Goal: Information Seeking & Learning: Find specific fact

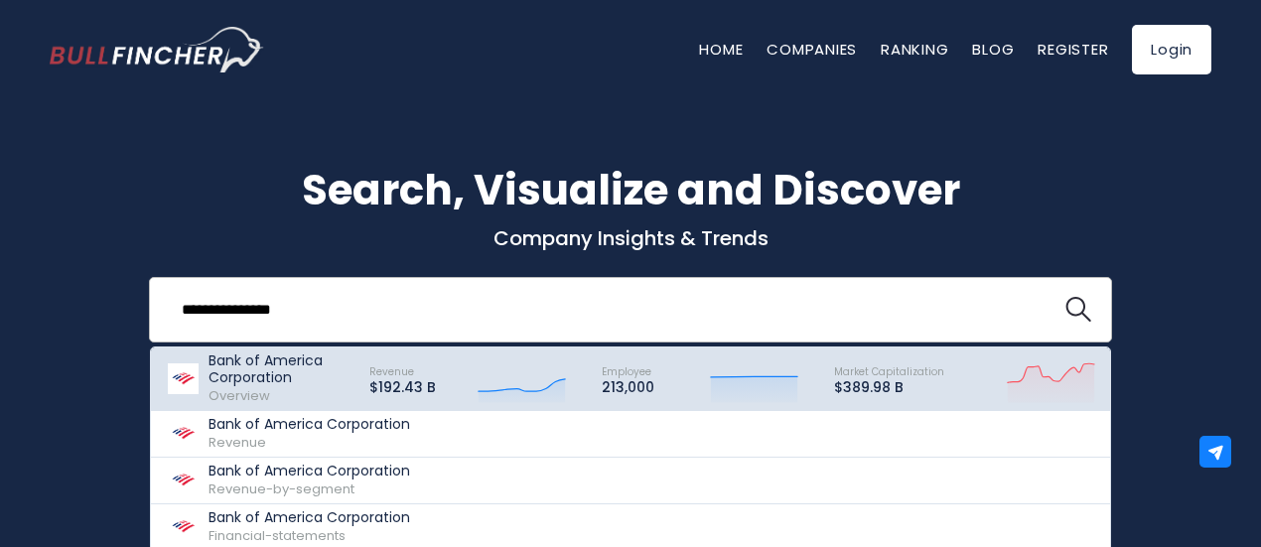
type input "**********"
click at [410, 387] on p "$192.43 B" at bounding box center [402, 387] width 67 height 17
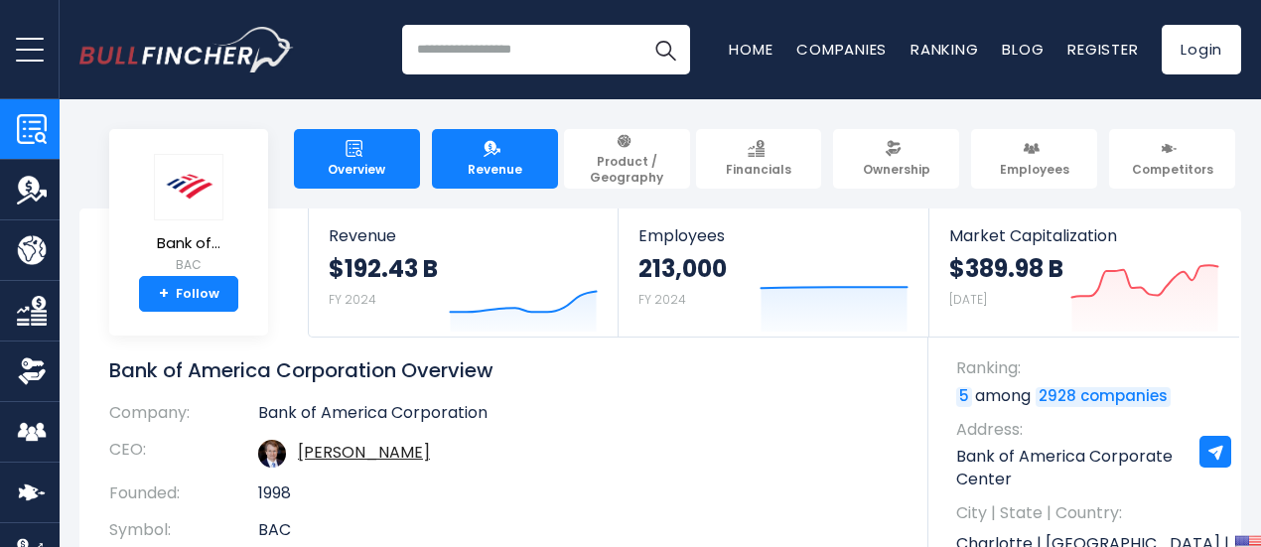
click at [520, 172] on link "Revenue" at bounding box center [495, 159] width 126 height 60
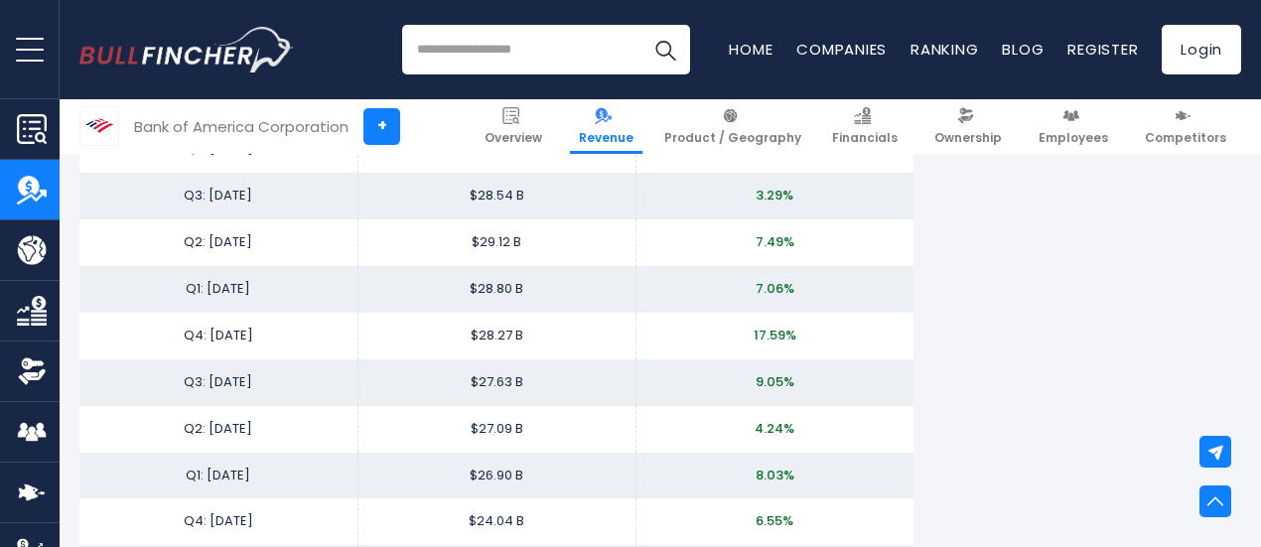
scroll to position [3780, 0]
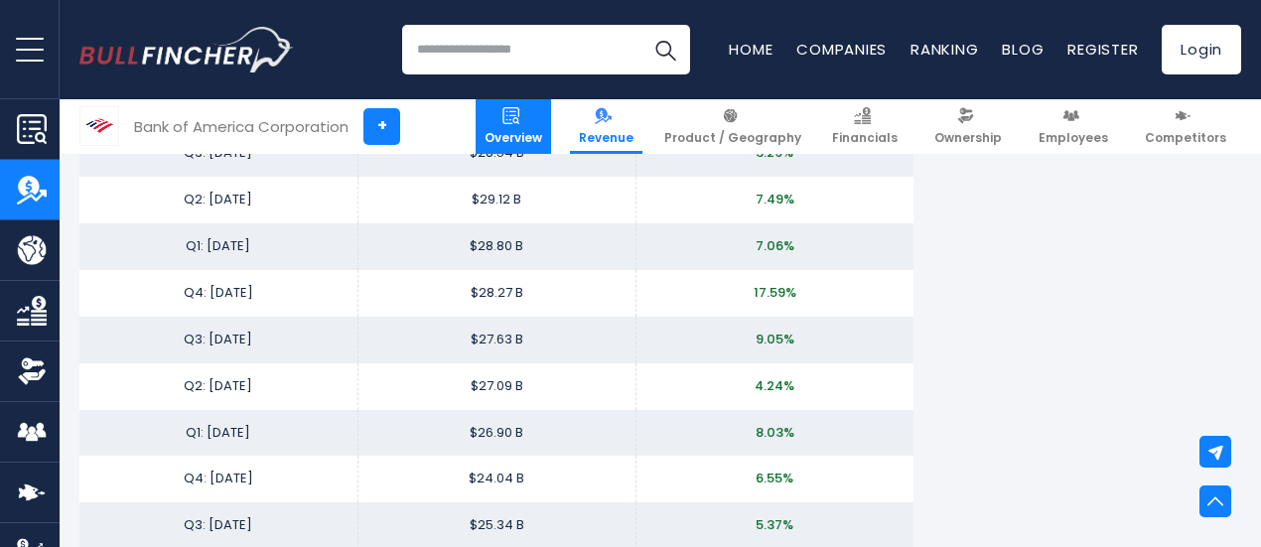
click at [513, 107] on link "Overview" at bounding box center [513, 126] width 75 height 55
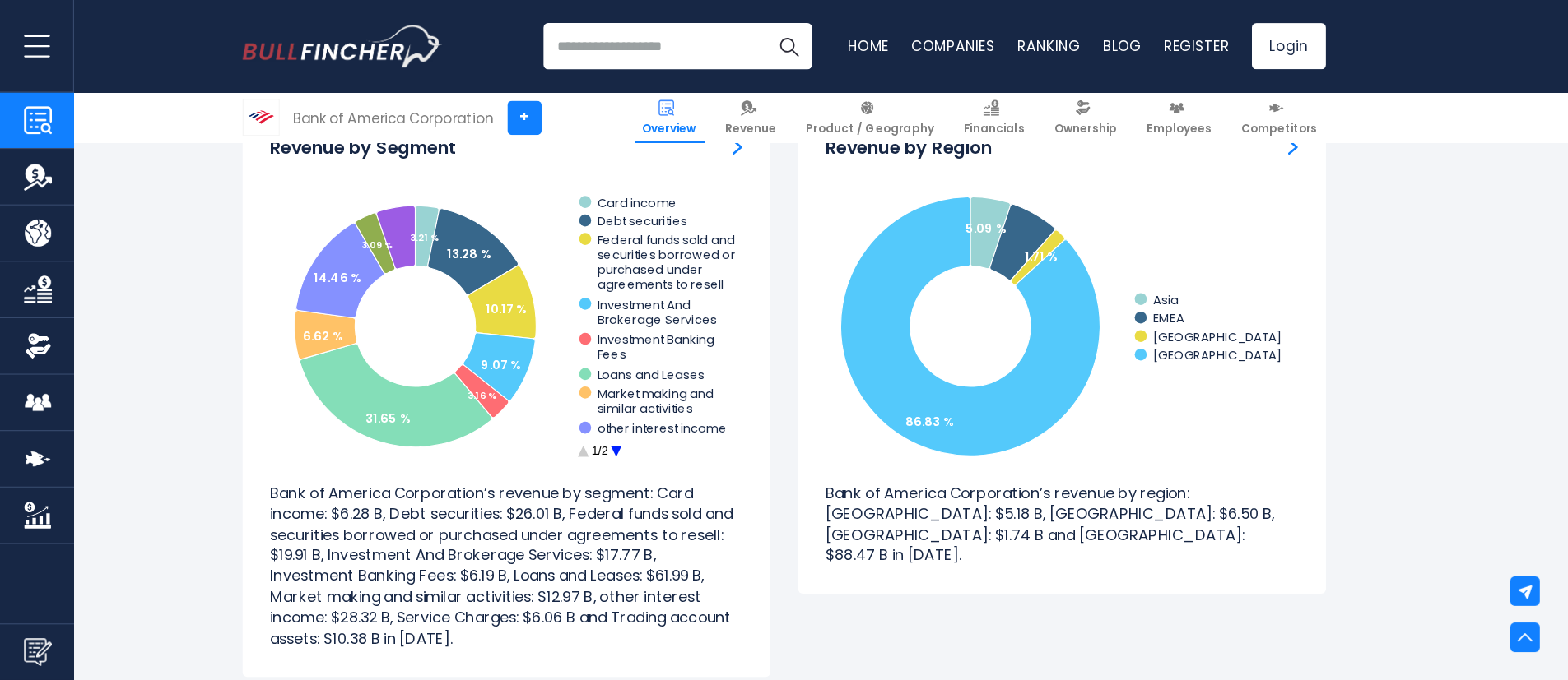
scroll to position [1565, 0]
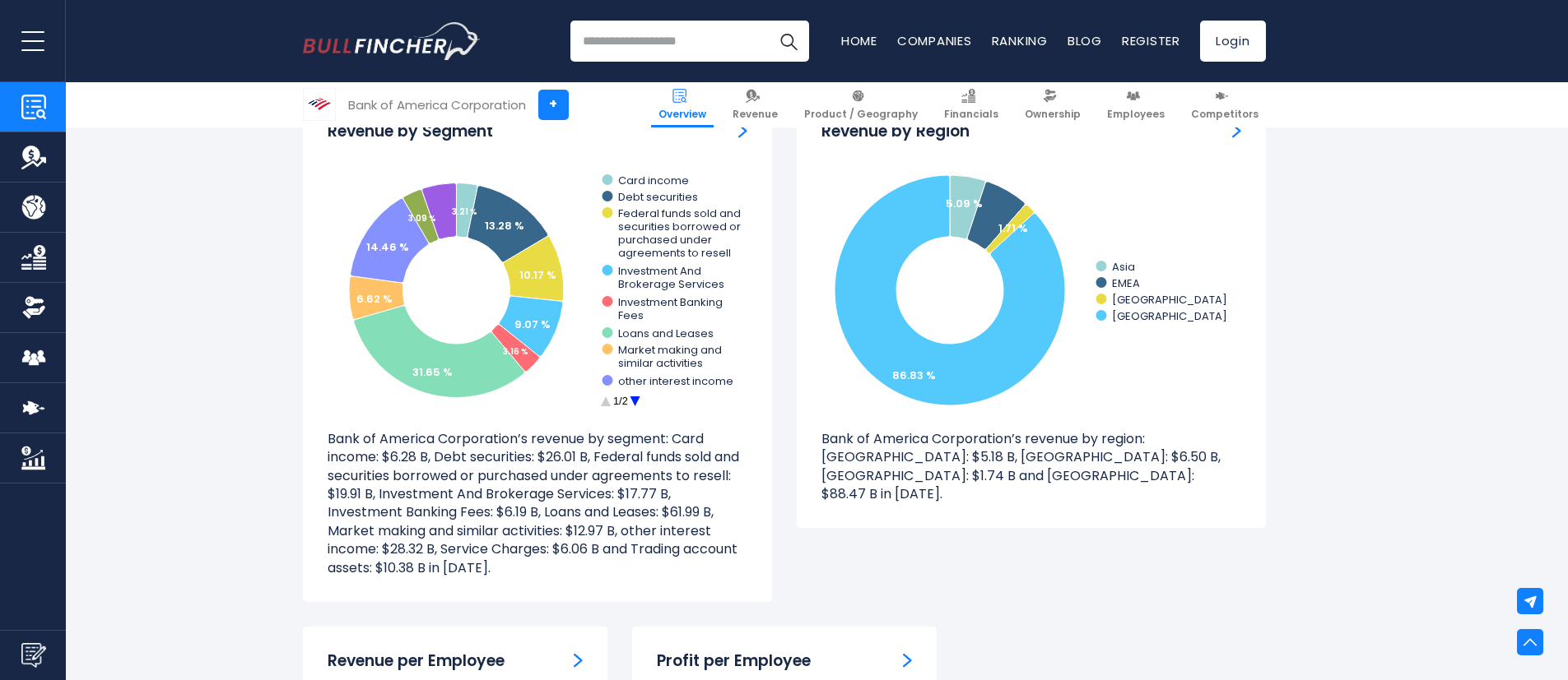
drag, startPoint x: 748, startPoint y: 3, endPoint x: 189, endPoint y: 379, distance: 673.7
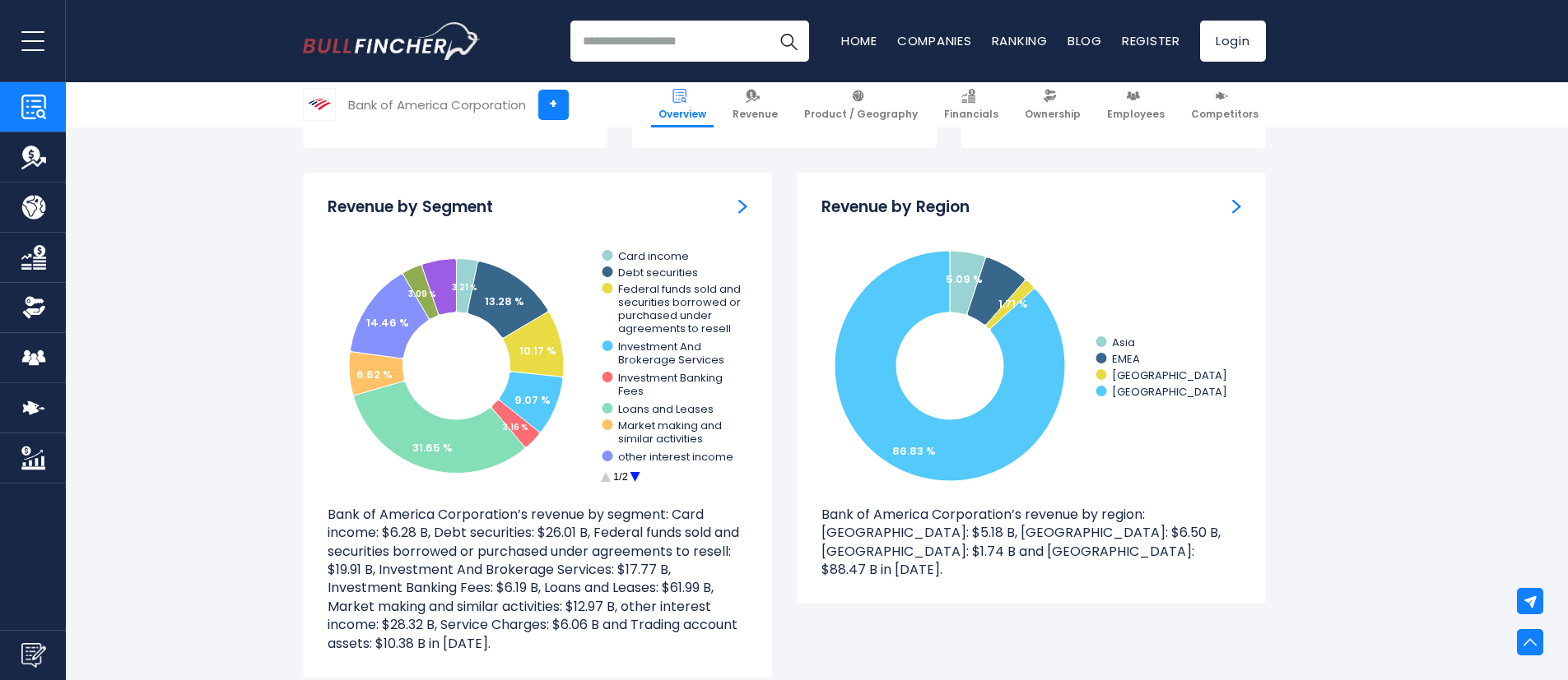
scroll to position [1492, 0]
